Goal: Check status: Check status

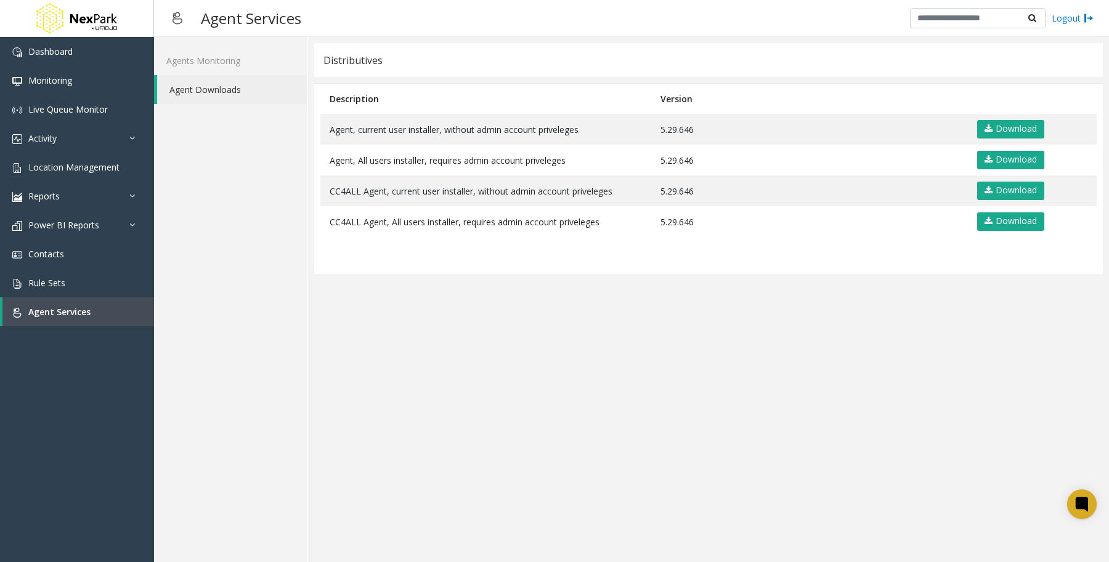
click at [593, 437] on app-distributives "Distributives Description Version Agent, current user installer, without admin …" at bounding box center [708, 299] width 789 height 513
click at [1039, 437] on app-distributives "Distributives Description Version Agent, current user installer, without admin …" at bounding box center [708, 299] width 789 height 513
click at [57, 140] on link "Activity" at bounding box center [77, 138] width 154 height 29
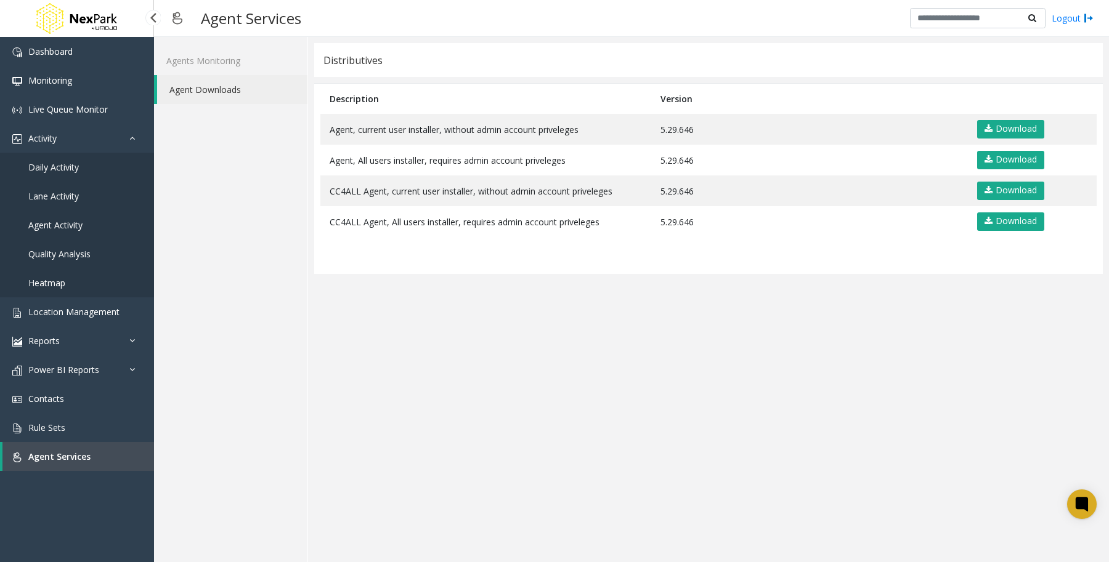
click at [50, 171] on span "Daily Activity" at bounding box center [53, 167] width 51 height 12
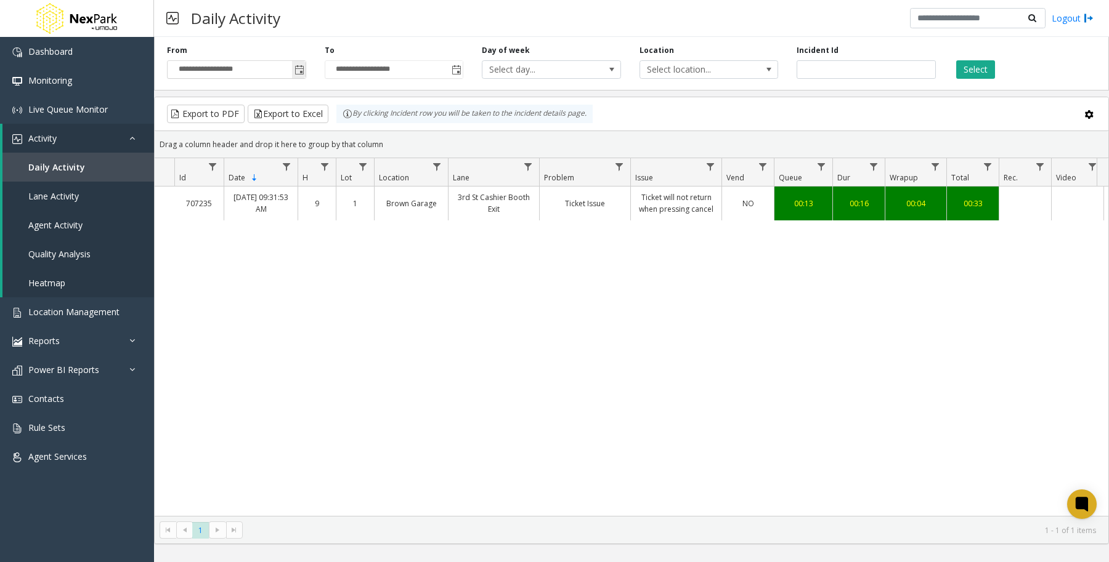
click at [302, 67] on span "Toggle popup" at bounding box center [299, 70] width 10 height 10
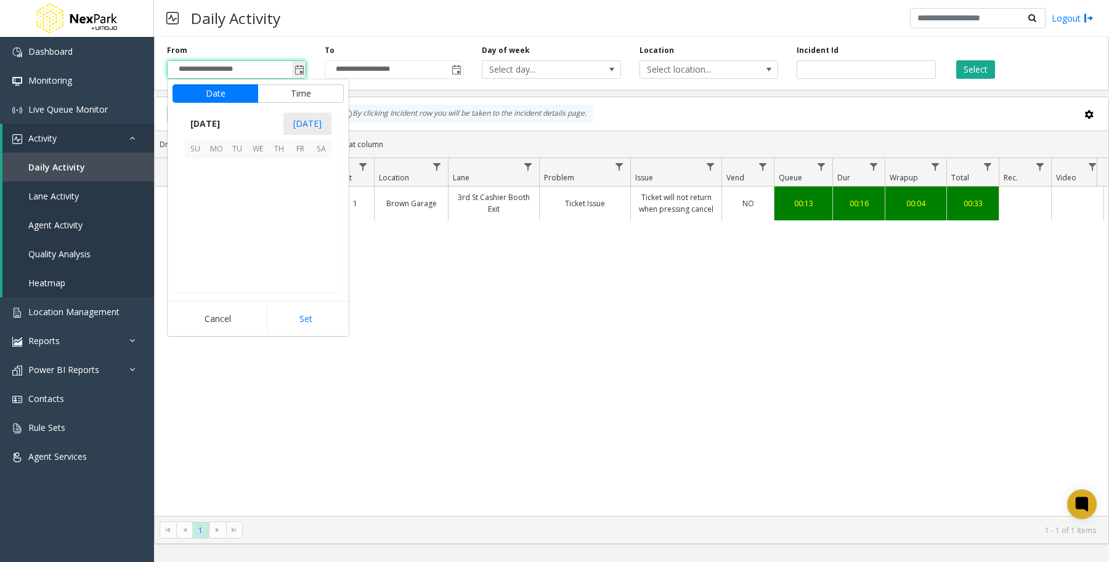
scroll to position [220992, 0]
click at [220, 174] on span "1" at bounding box center [216, 169] width 21 height 21
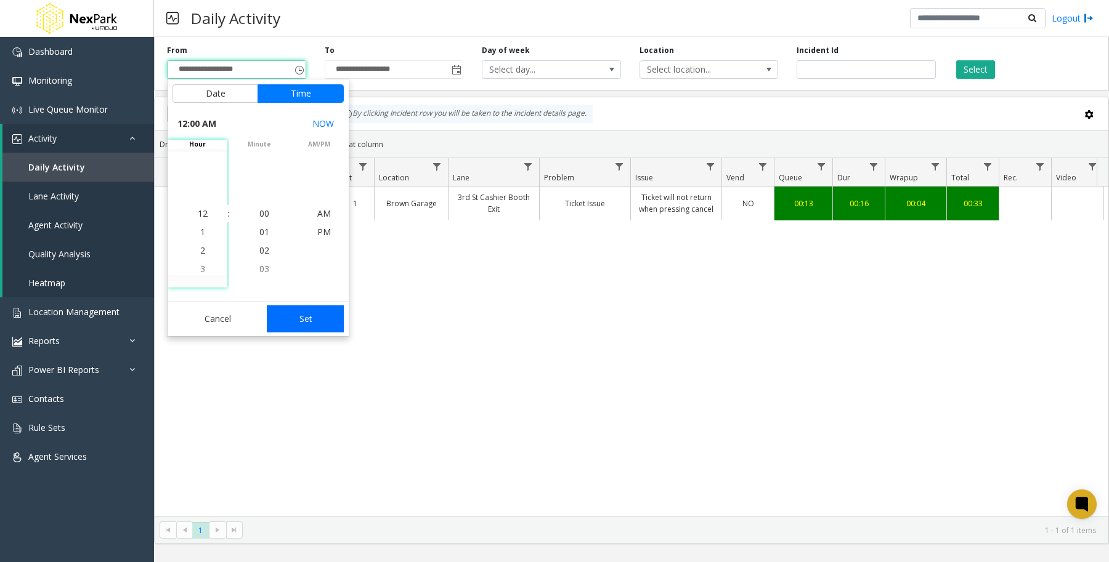
click at [300, 312] on button "Set" at bounding box center [306, 319] width 78 height 27
type input "**********"
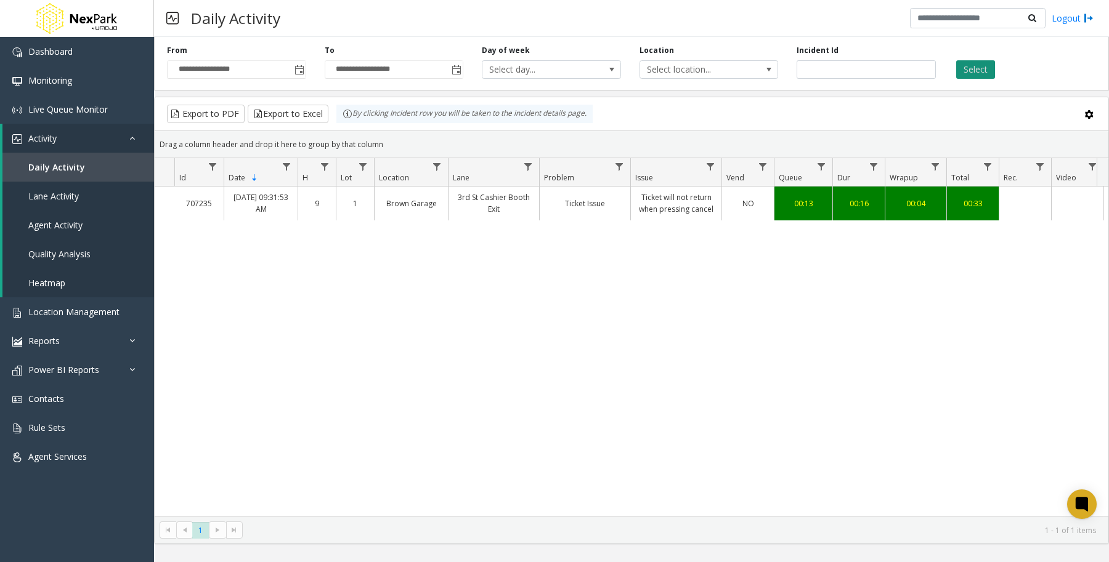
click at [987, 71] on button "Select" at bounding box center [975, 69] width 39 height 18
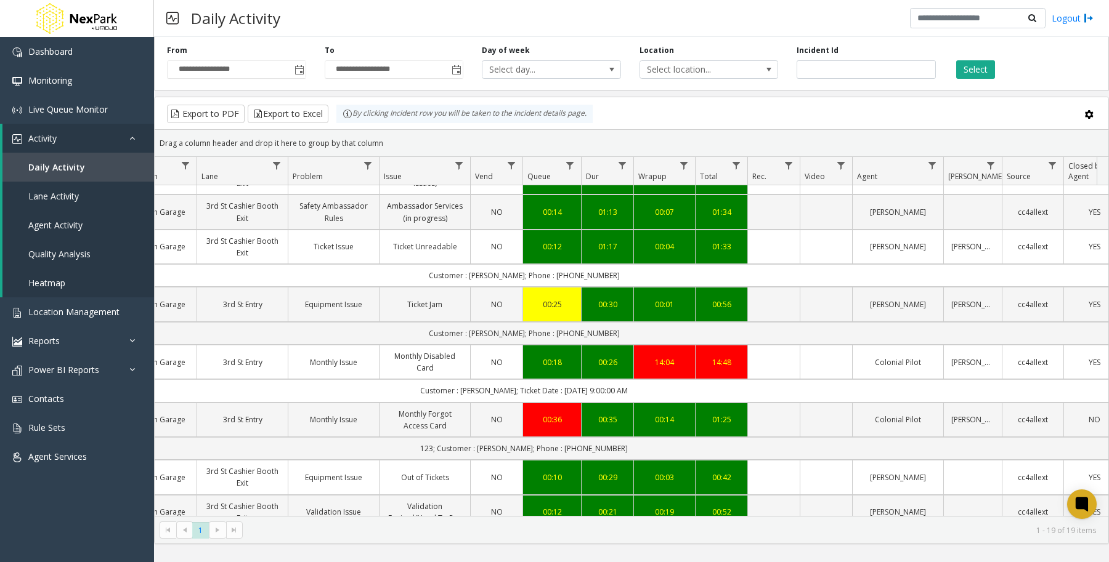
scroll to position [0, 251]
